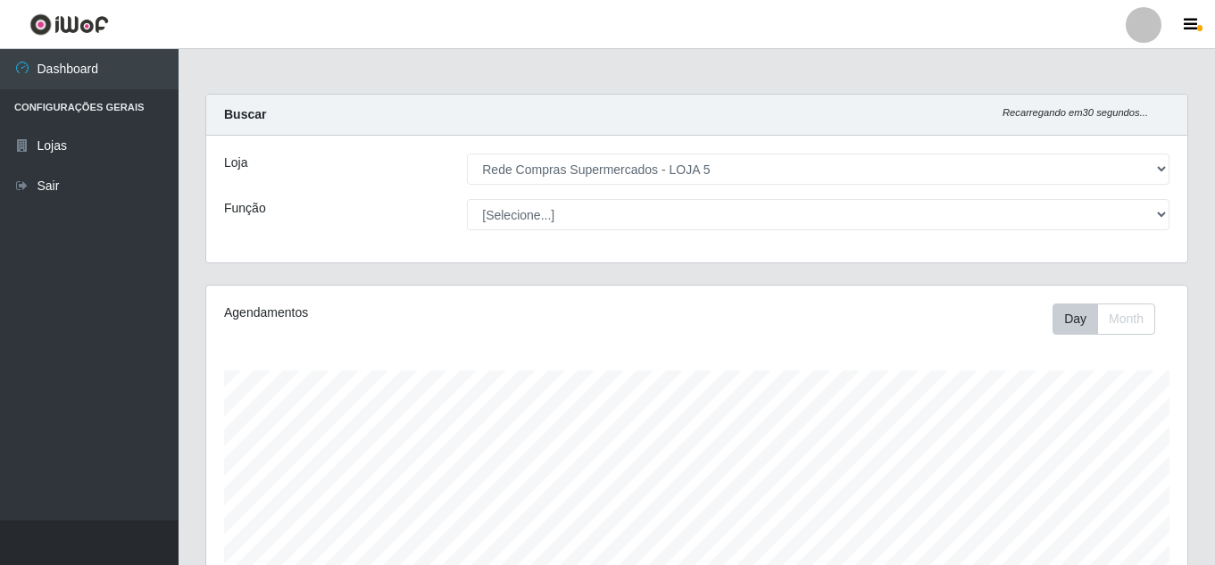
select select "397"
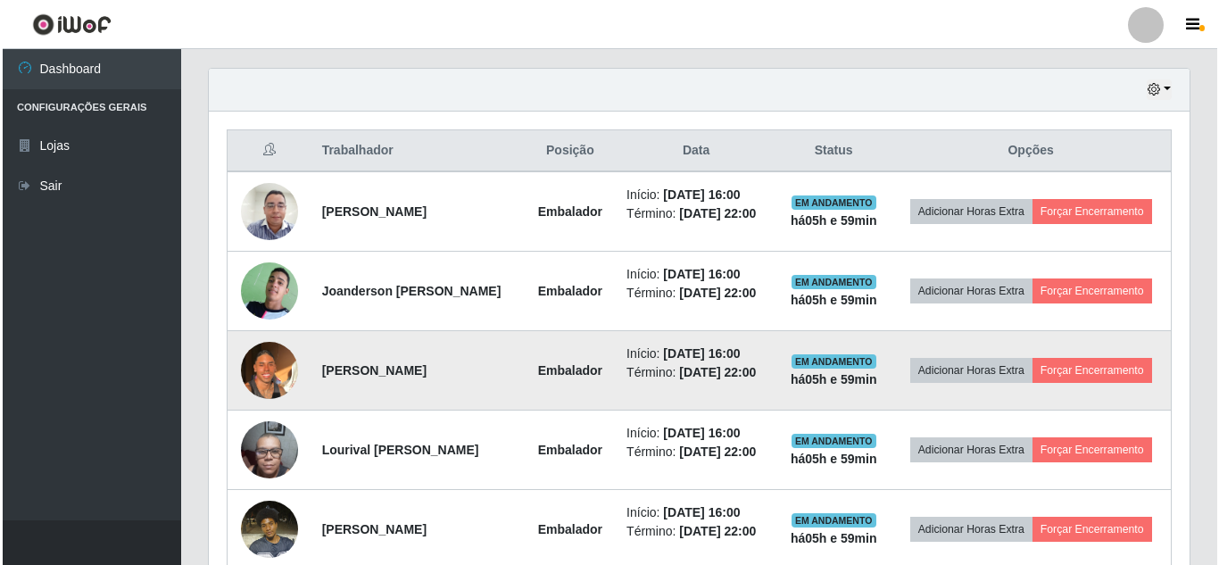
scroll to position [503, 0]
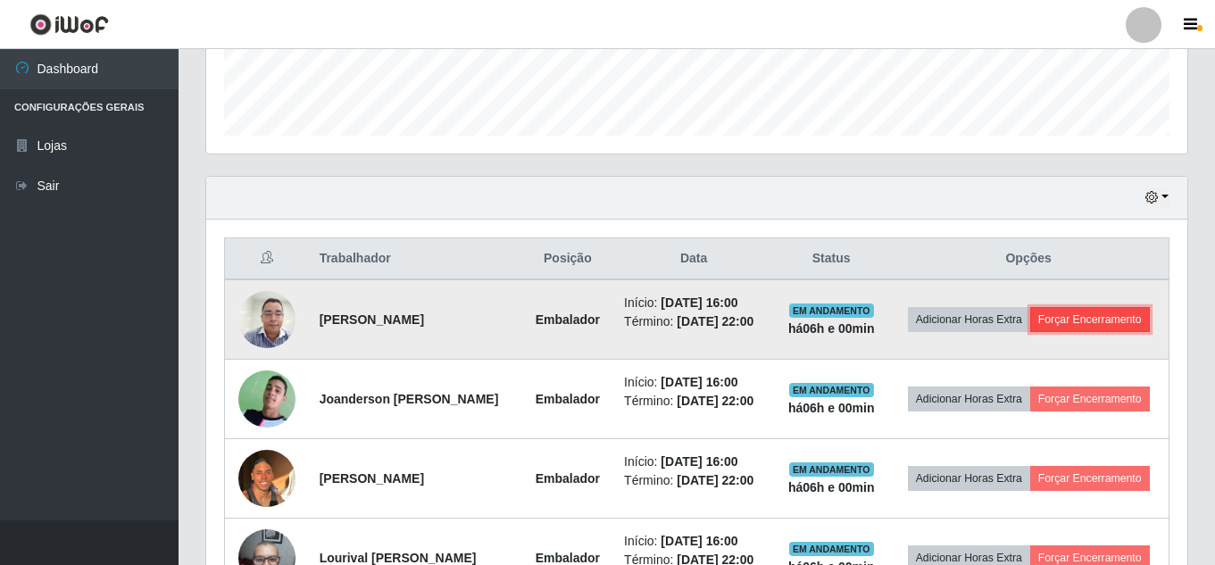
click at [1031, 330] on button "Forçar Encerramento" at bounding box center [1090, 319] width 120 height 25
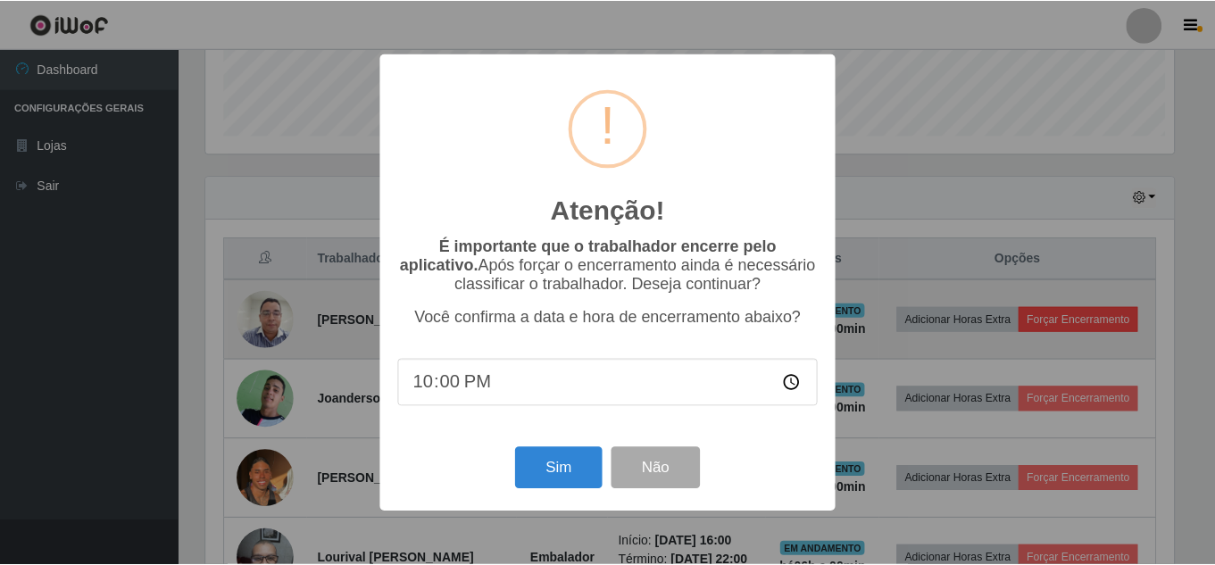
scroll to position [370, 972]
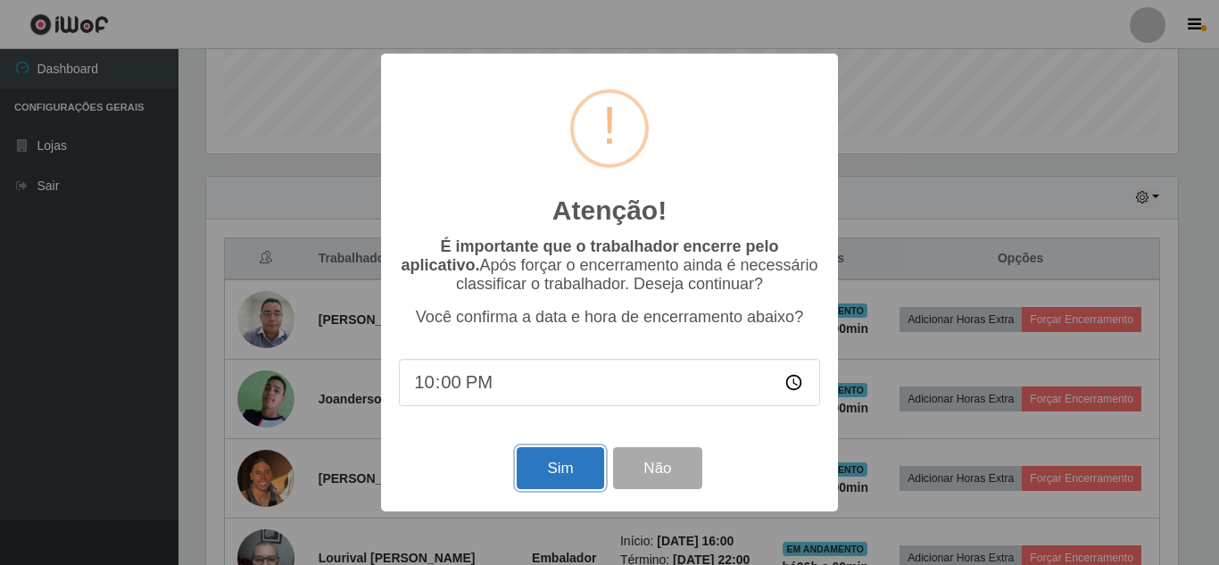
click at [581, 465] on button "Sim" at bounding box center [560, 468] width 87 height 42
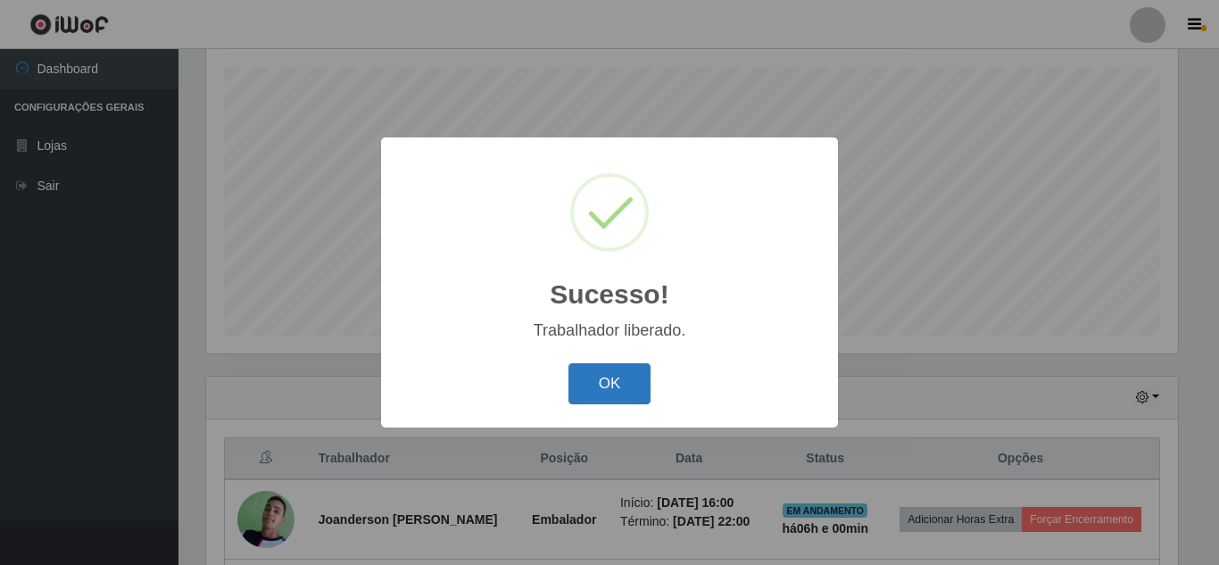
click at [622, 387] on button "OK" at bounding box center [610, 384] width 83 height 42
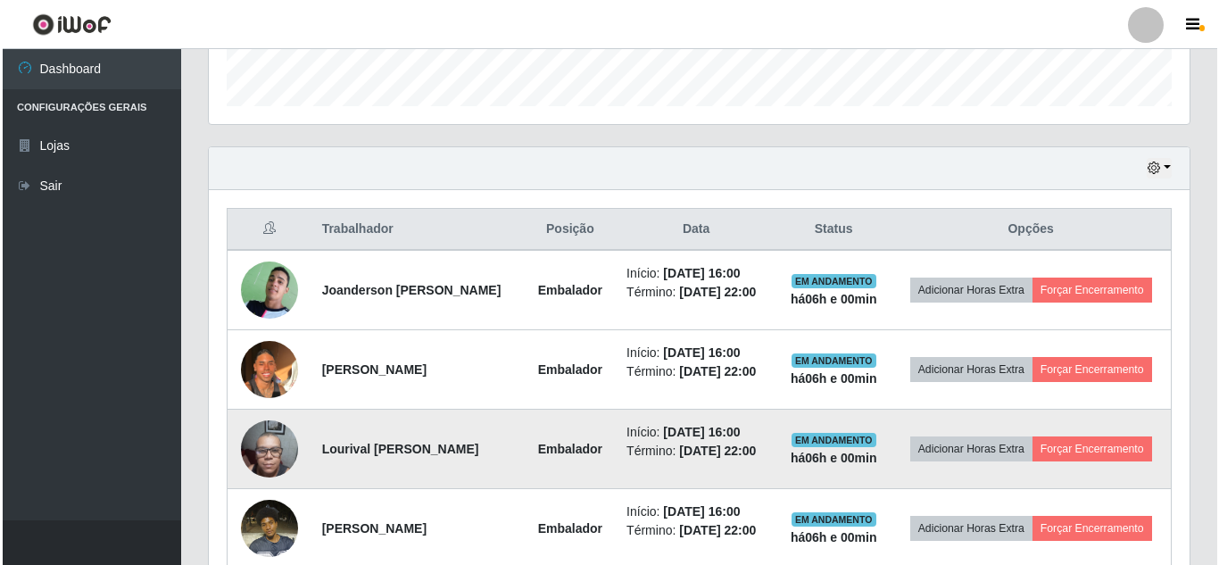
scroll to position [570, 0]
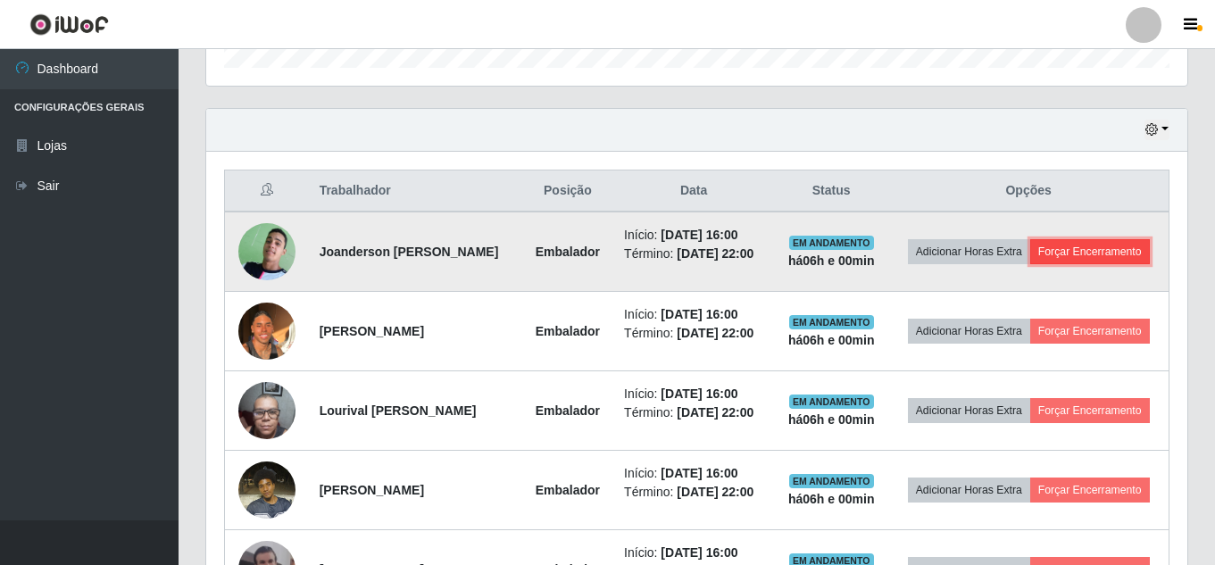
click at [1042, 264] on button "Forçar Encerramento" at bounding box center [1090, 251] width 120 height 25
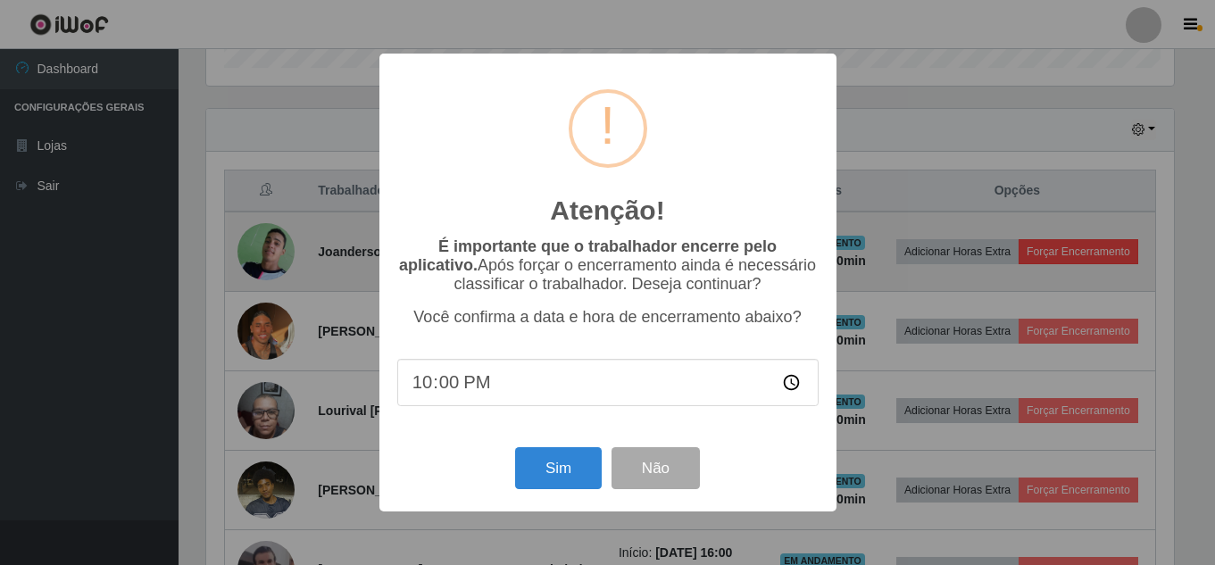
scroll to position [370, 972]
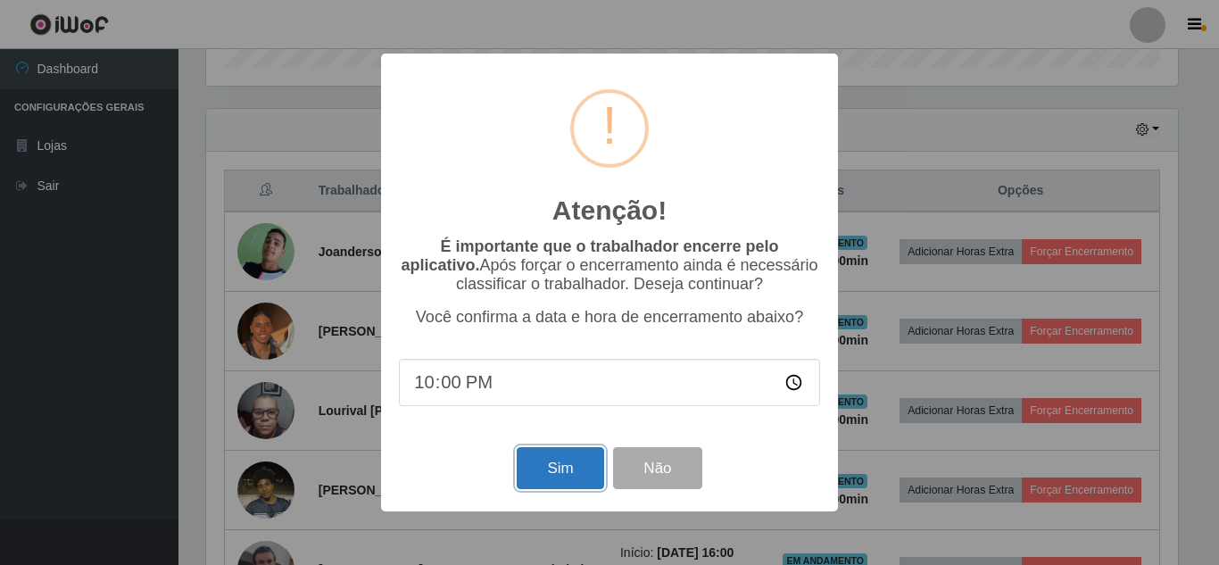
click at [568, 472] on button "Sim" at bounding box center [560, 468] width 87 height 42
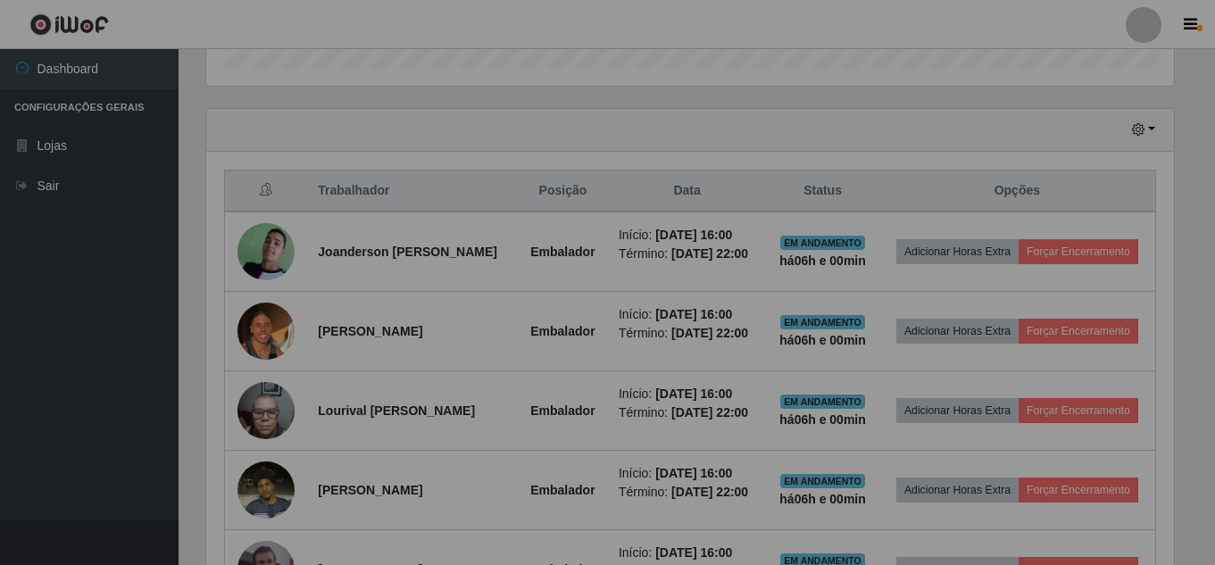
scroll to position [370, 981]
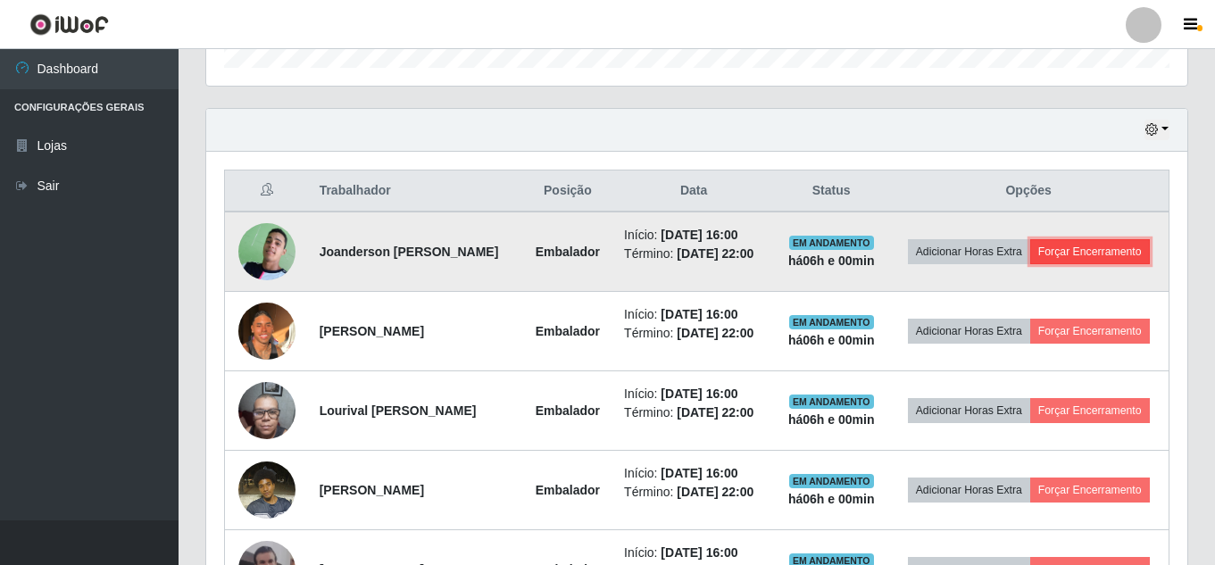
click at [1035, 264] on button "Forçar Encerramento" at bounding box center [1090, 251] width 120 height 25
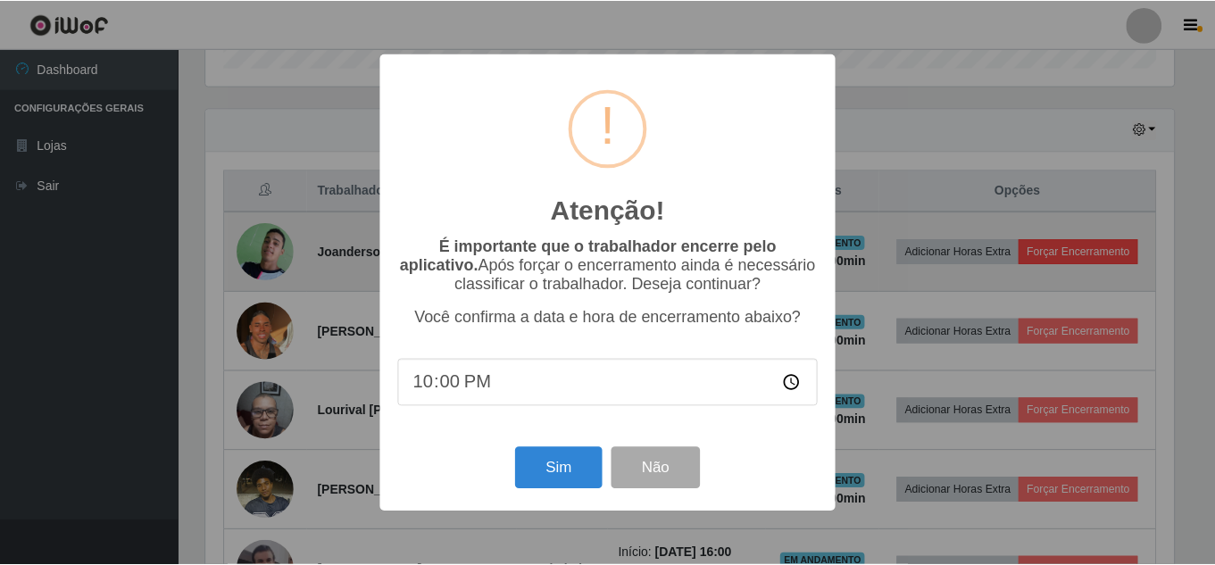
scroll to position [303, 0]
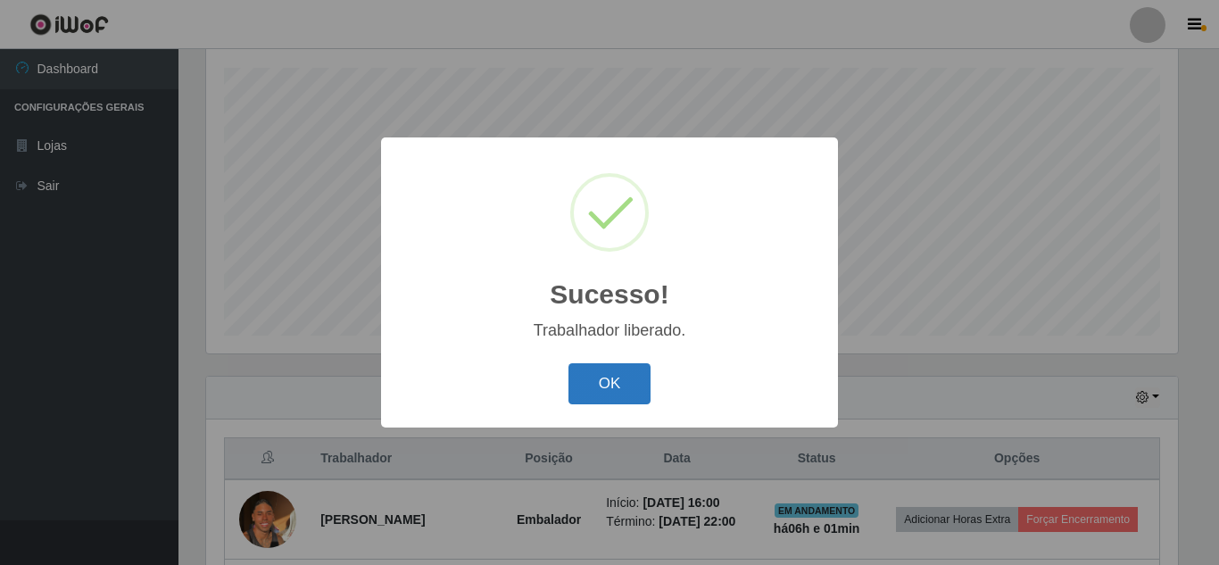
click at [618, 379] on button "OK" at bounding box center [610, 384] width 83 height 42
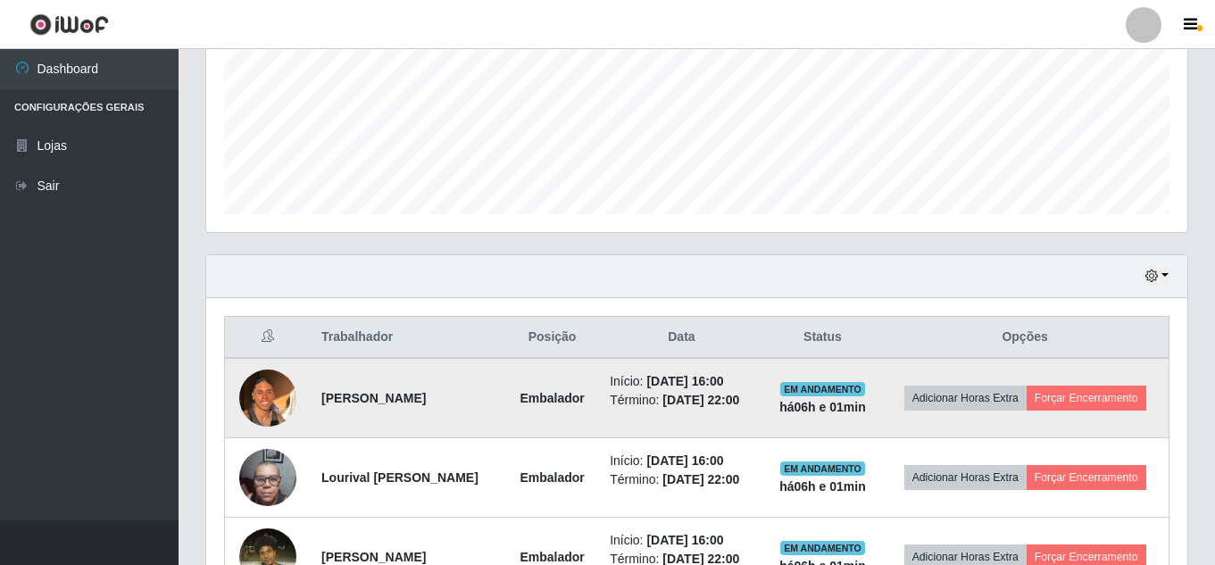
scroll to position [570, 0]
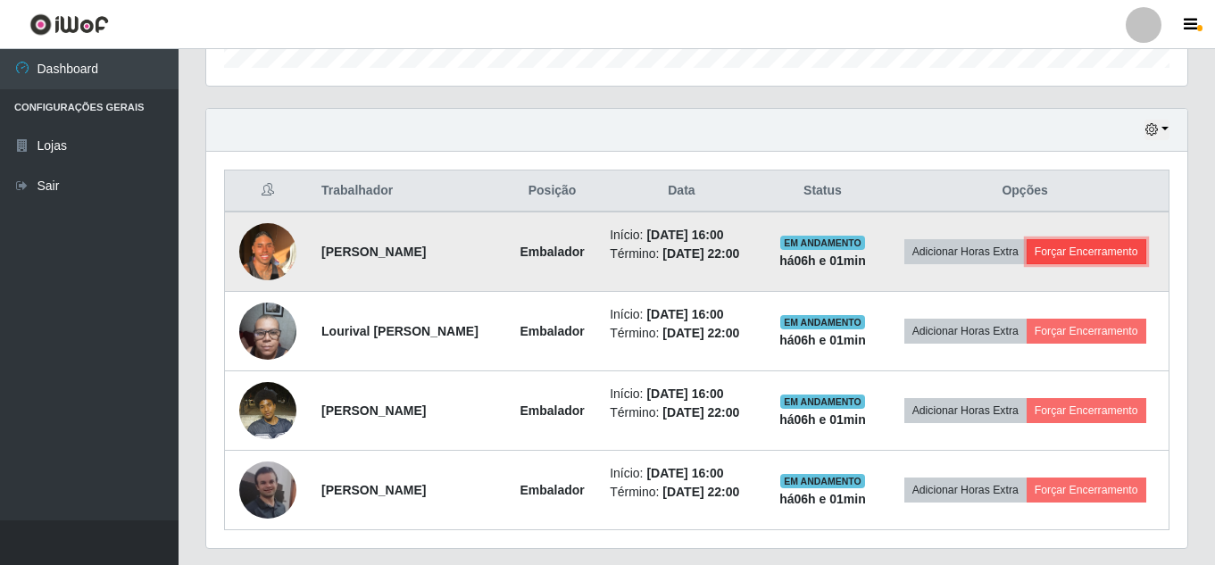
click at [1027, 264] on button "Forçar Encerramento" at bounding box center [1087, 251] width 120 height 25
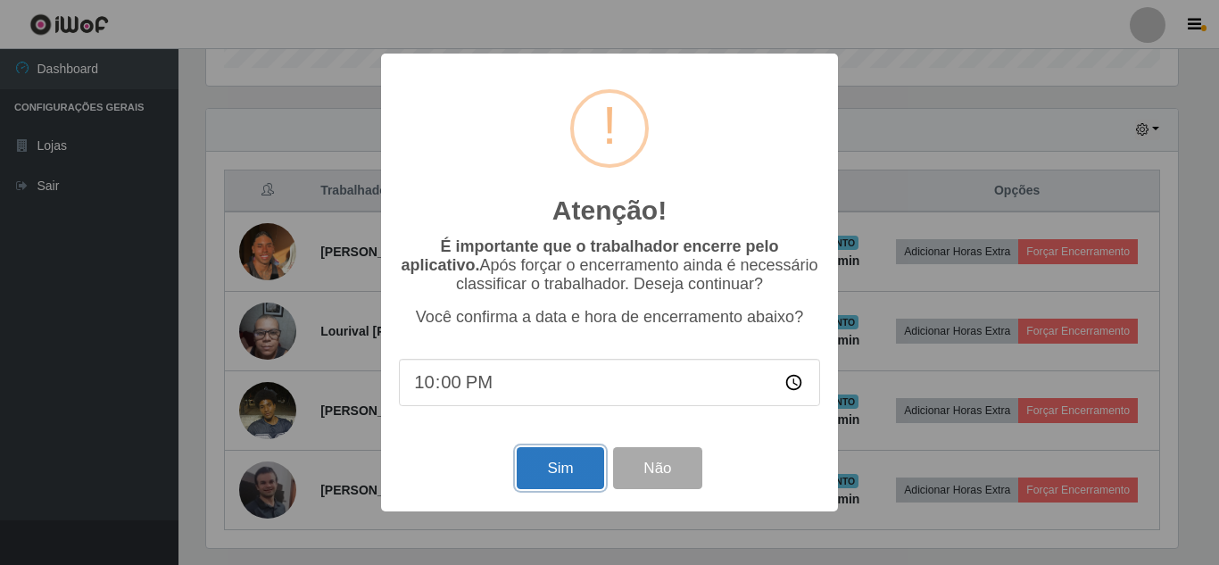
click at [550, 456] on button "Sim" at bounding box center [560, 468] width 87 height 42
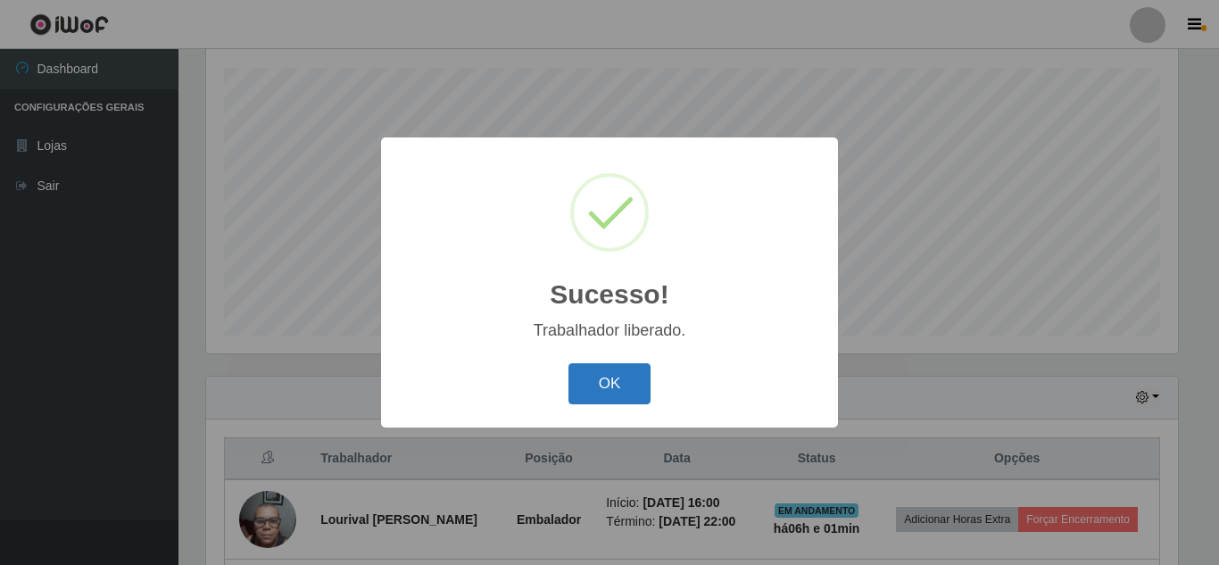
click at [608, 378] on button "OK" at bounding box center [610, 384] width 83 height 42
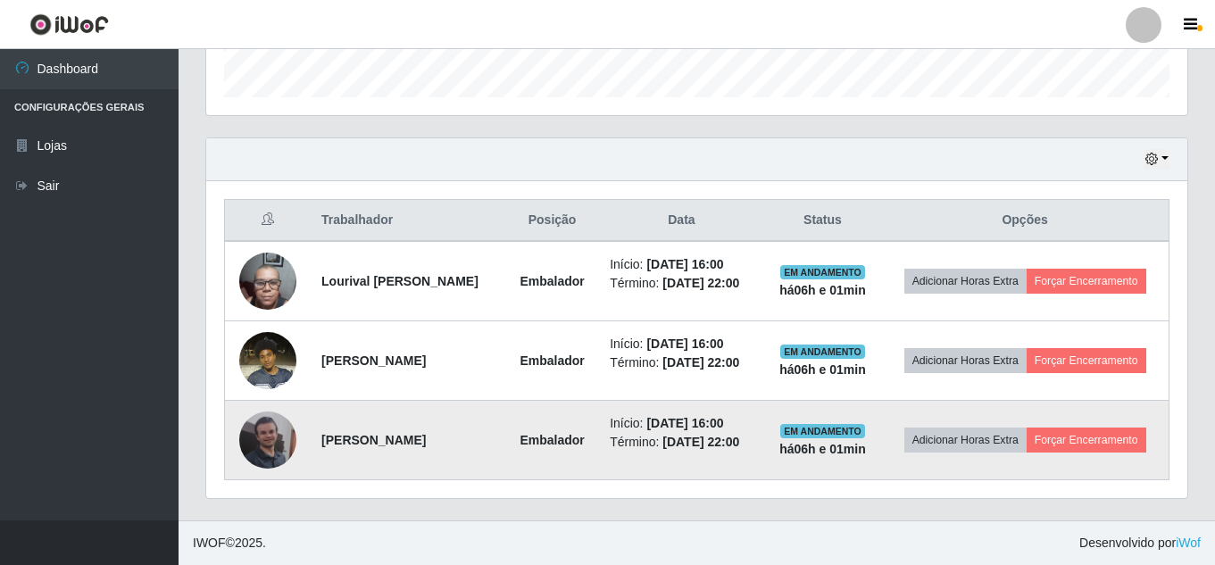
scroll to position [581, 0]
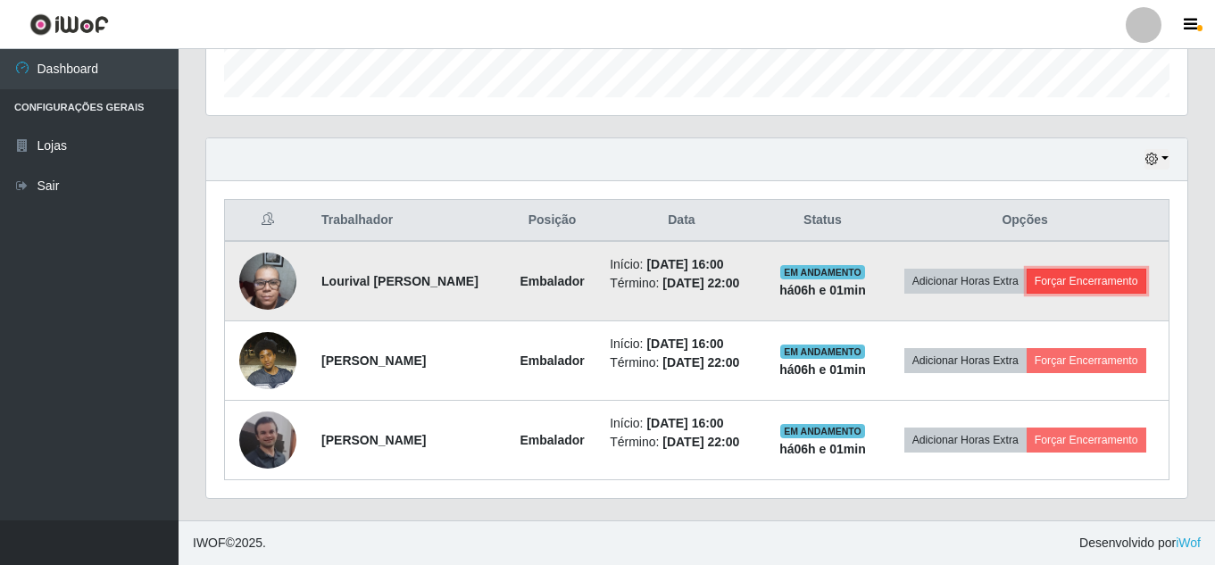
click at [1060, 269] on button "Forçar Encerramento" at bounding box center [1087, 281] width 120 height 25
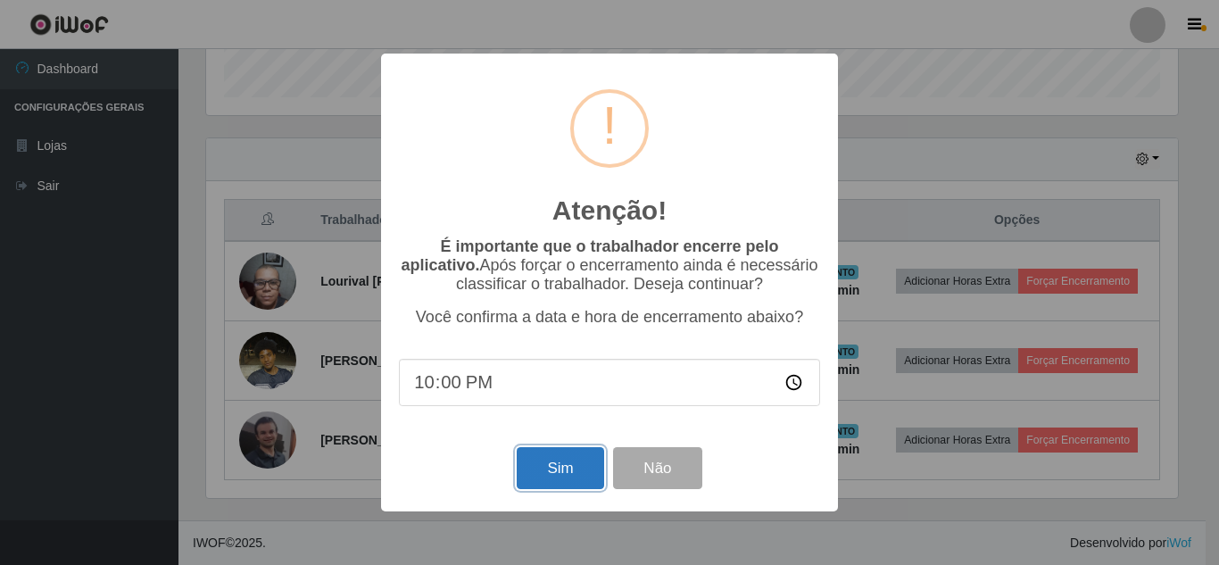
click at [570, 467] on button "Sim" at bounding box center [560, 468] width 87 height 42
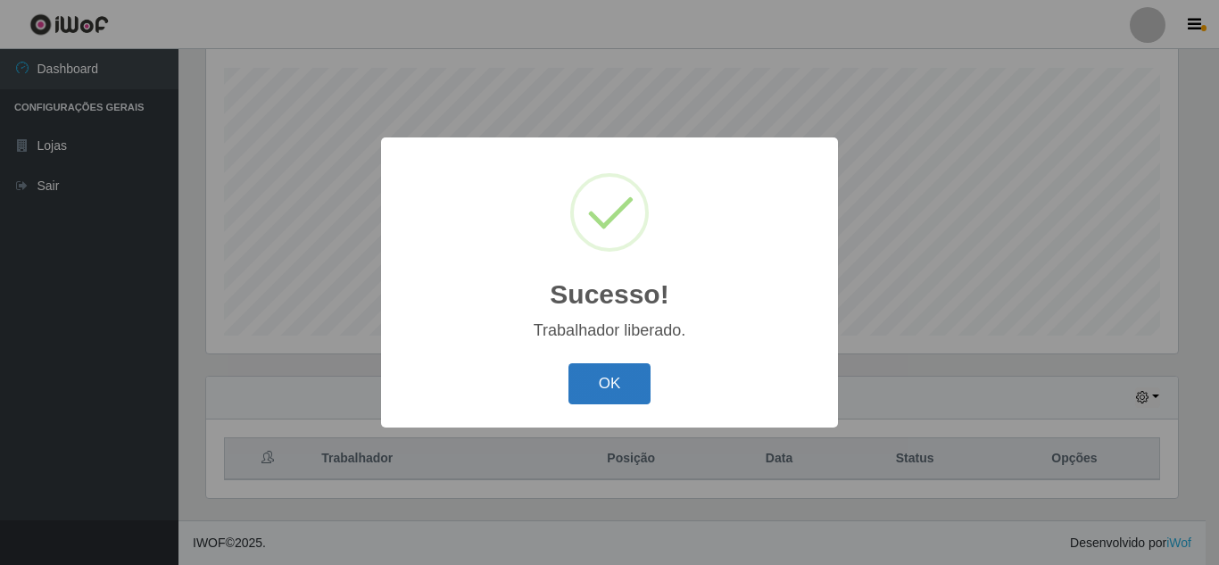
click at [623, 373] on button "OK" at bounding box center [610, 384] width 83 height 42
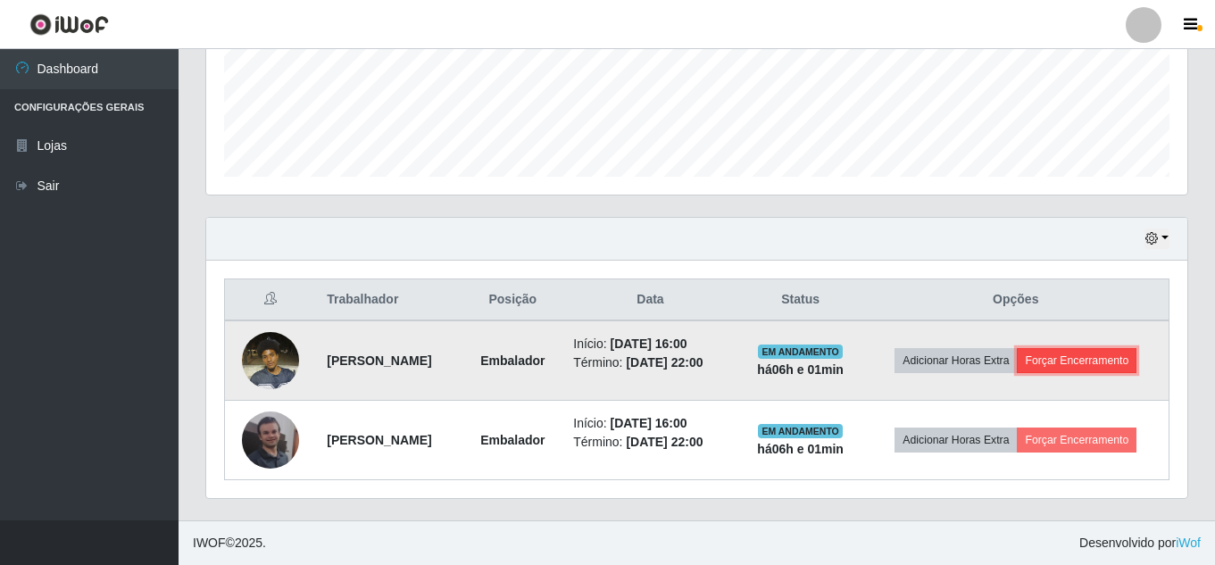
click at [1067, 354] on button "Forçar Encerramento" at bounding box center [1077, 360] width 120 height 25
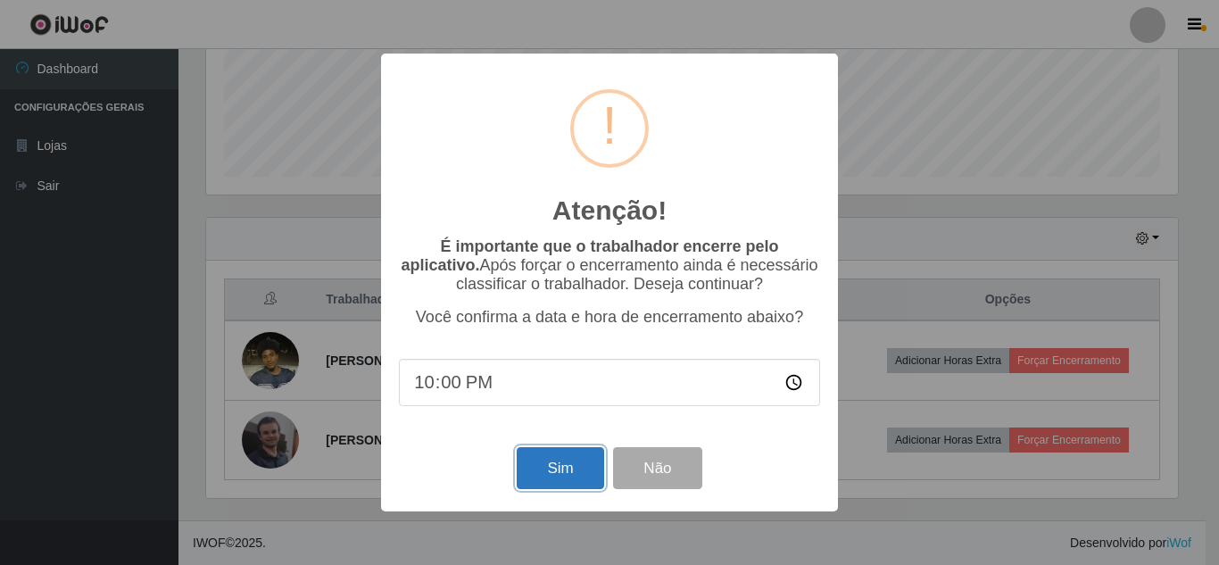
click at [558, 479] on button "Sim" at bounding box center [560, 468] width 87 height 42
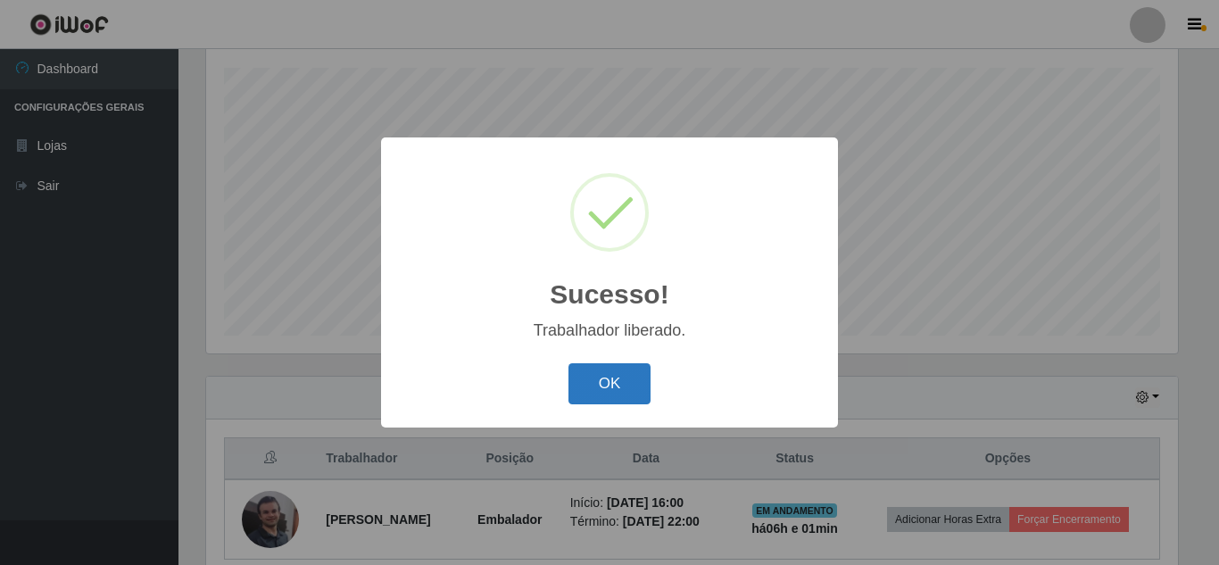
click at [606, 395] on button "OK" at bounding box center [610, 384] width 83 height 42
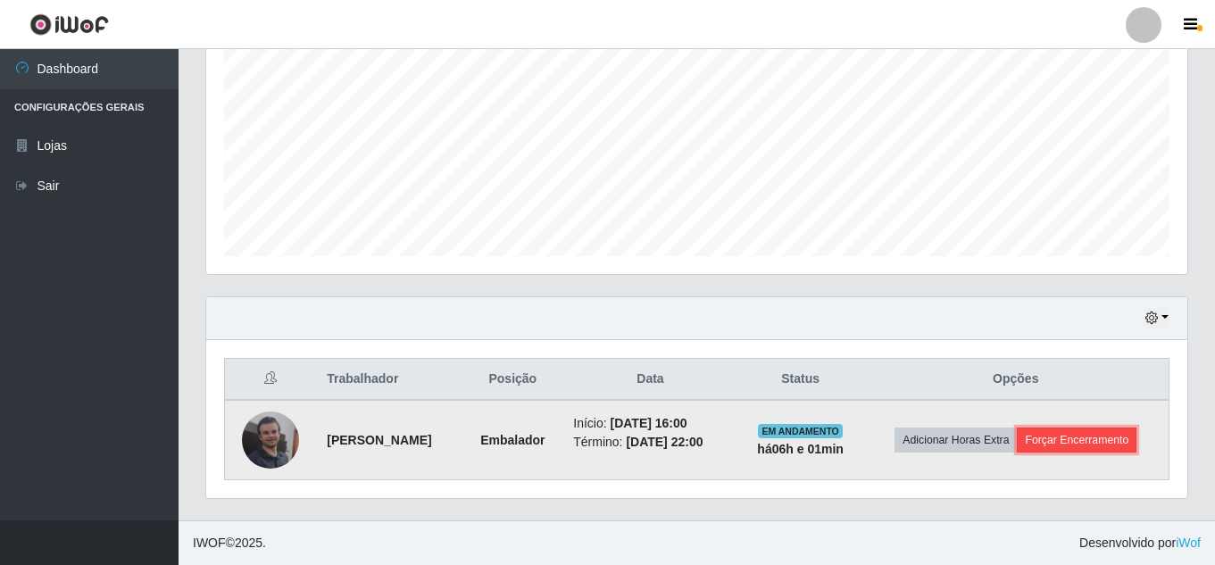
click at [1050, 443] on button "Forçar Encerramento" at bounding box center [1077, 440] width 120 height 25
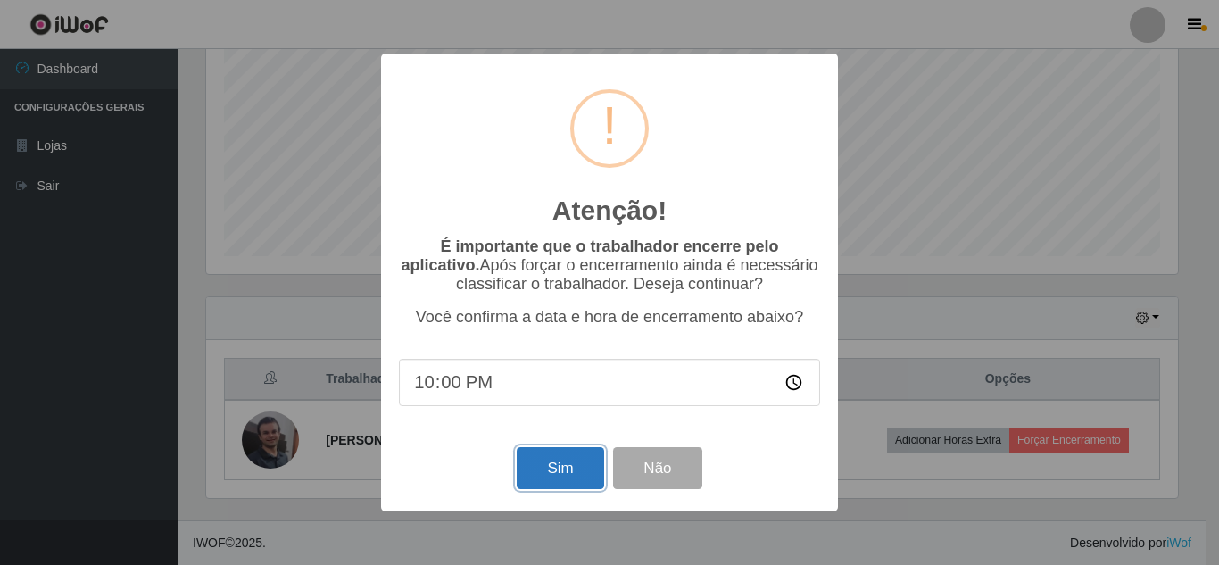
click at [570, 467] on button "Sim" at bounding box center [560, 468] width 87 height 42
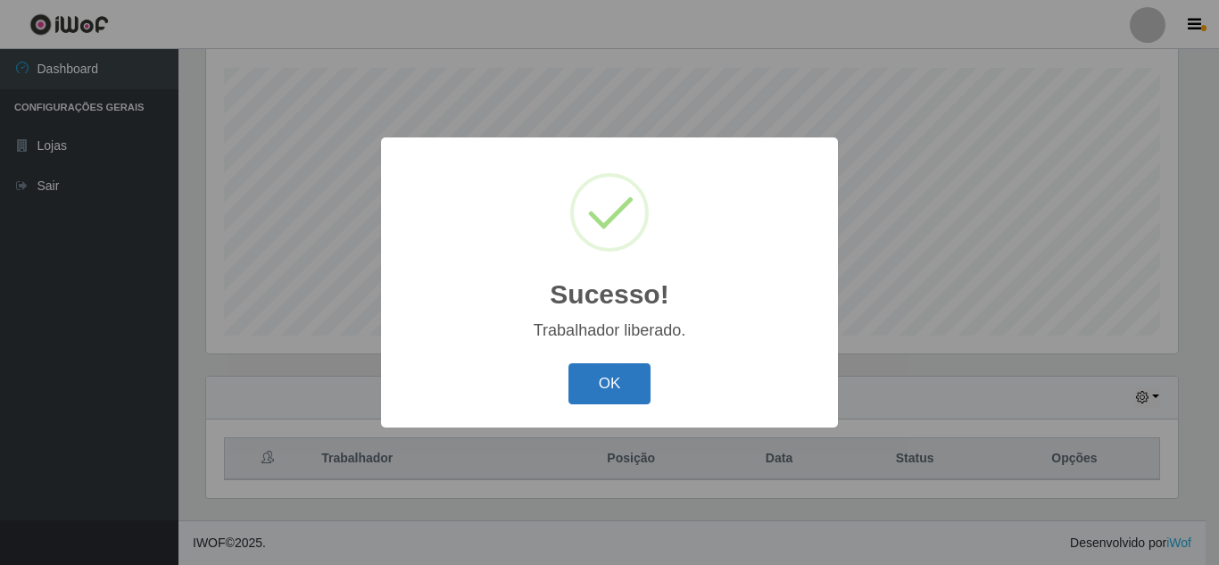
click at [620, 371] on button "OK" at bounding box center [610, 384] width 83 height 42
